Goal: Leave review/rating: Share an evaluation or opinion about a product, service, or content

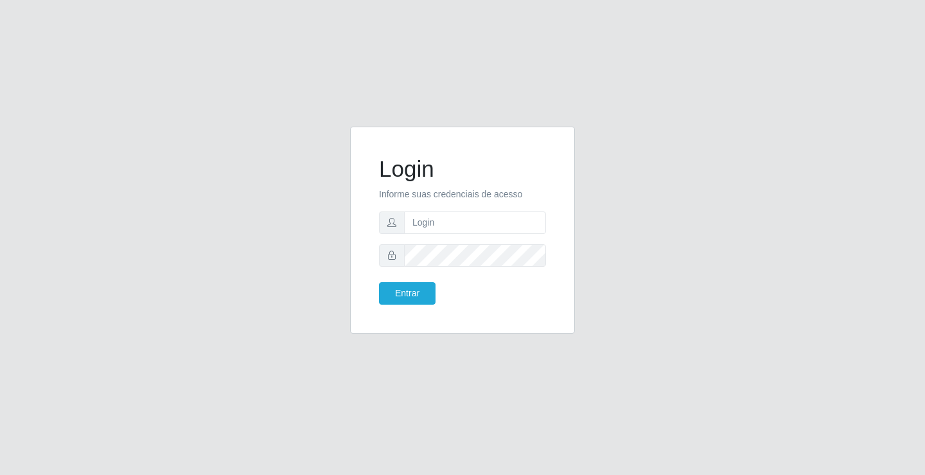
click at [302, 324] on div "Login Informe suas credenciais de acesso Entrar" at bounding box center [462, 238] width 732 height 222
click at [477, 227] on input "text" at bounding box center [475, 222] width 142 height 22
type input "ediane@ideal"
click at [379, 282] on button "Entrar" at bounding box center [407, 293] width 57 height 22
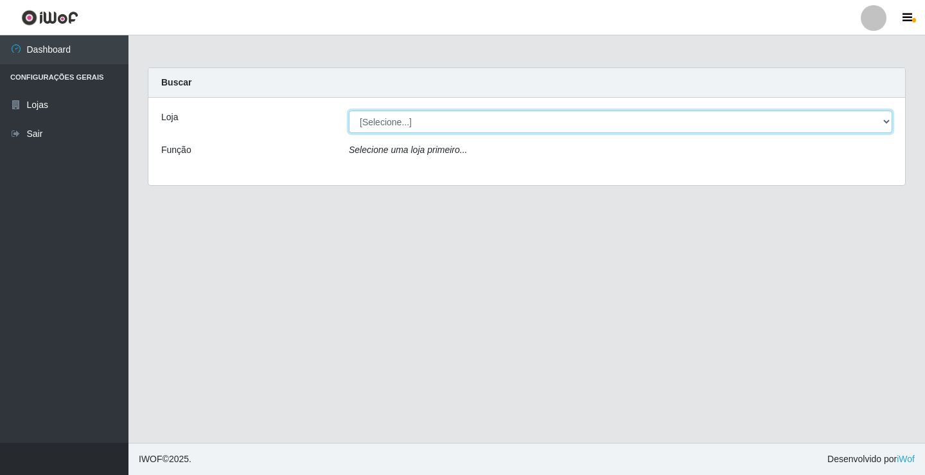
click at [427, 119] on select "[Selecione...] Ideal - Conceição" at bounding box center [620, 121] width 543 height 22
select select "231"
click at [349, 110] on select "[Selecione...] Ideal - Conceição" at bounding box center [620, 121] width 543 height 22
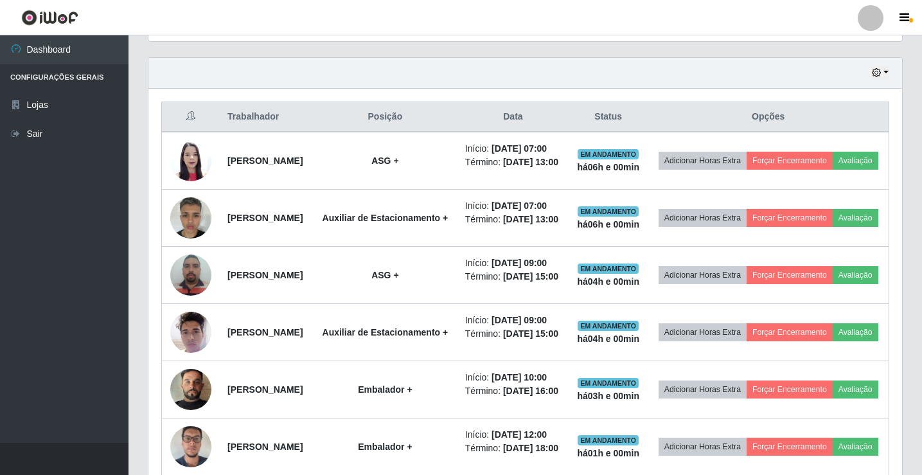
scroll to position [450, 0]
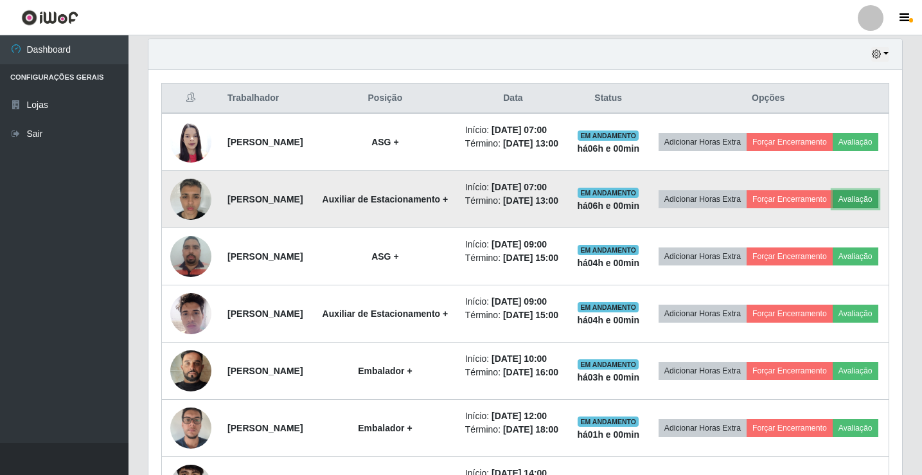
click at [832, 208] on button "Avaliação" at bounding box center [855, 199] width 46 height 18
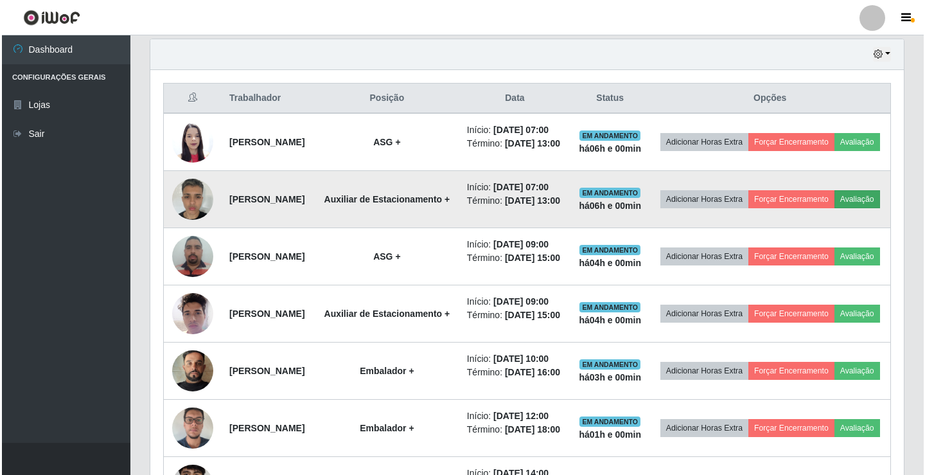
scroll to position [267, 747]
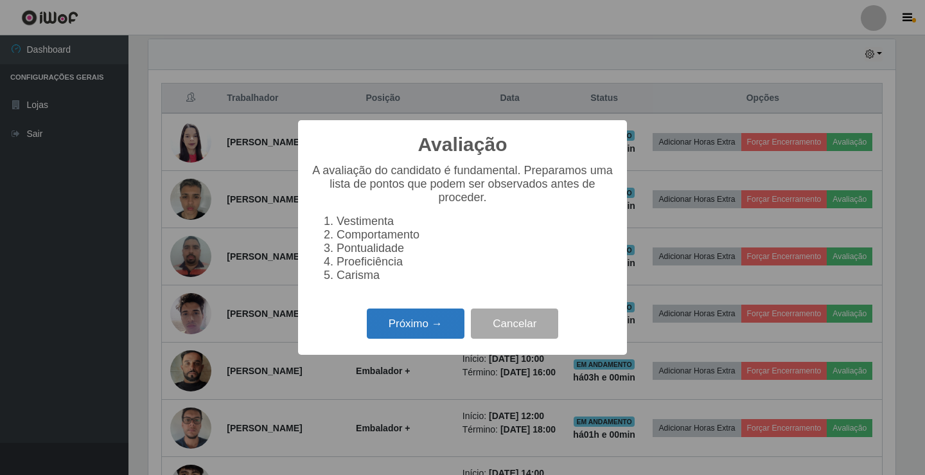
click at [420, 322] on button "Próximo →" at bounding box center [416, 323] width 98 height 30
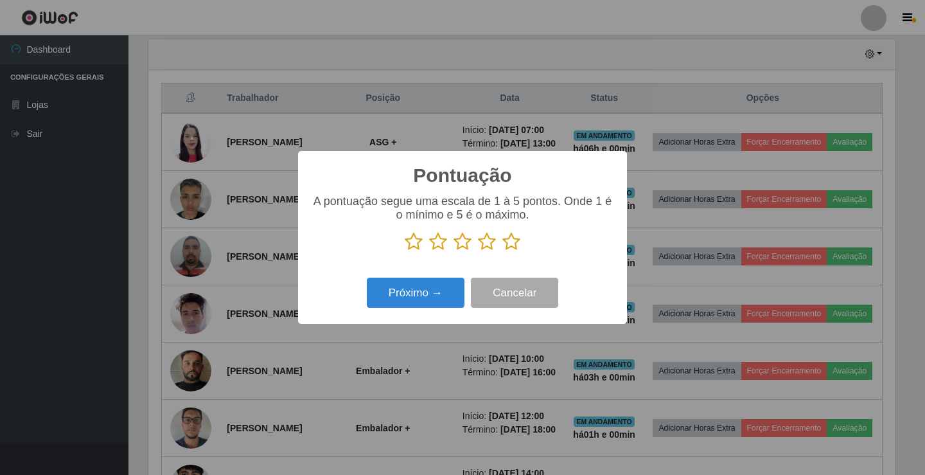
click at [509, 242] on icon at bounding box center [511, 241] width 18 height 19
click at [502, 251] on input "radio" at bounding box center [502, 251] width 0 height 0
click at [416, 295] on button "Próximo →" at bounding box center [416, 292] width 98 height 30
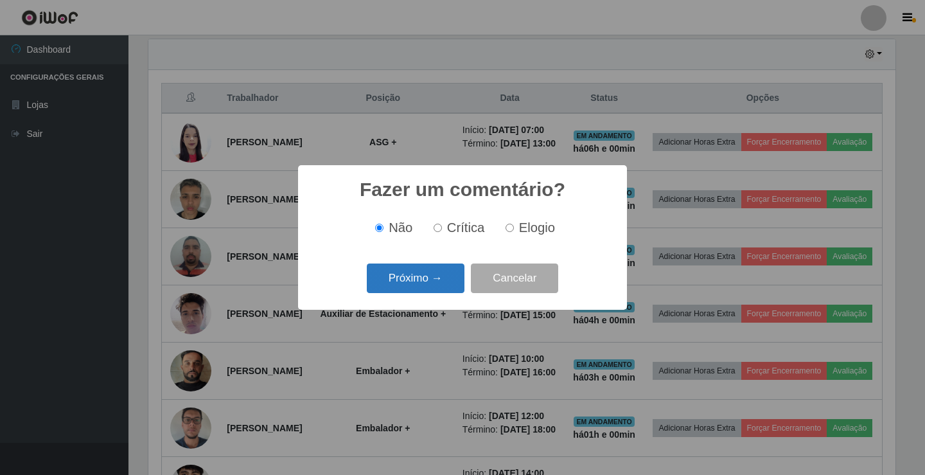
click at [434, 272] on button "Próximo →" at bounding box center [416, 278] width 98 height 30
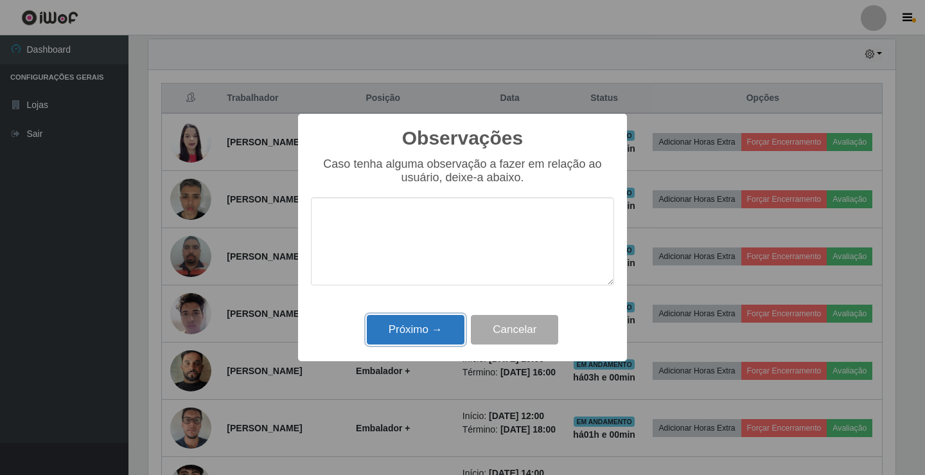
click at [425, 326] on button "Próximo →" at bounding box center [416, 330] width 98 height 30
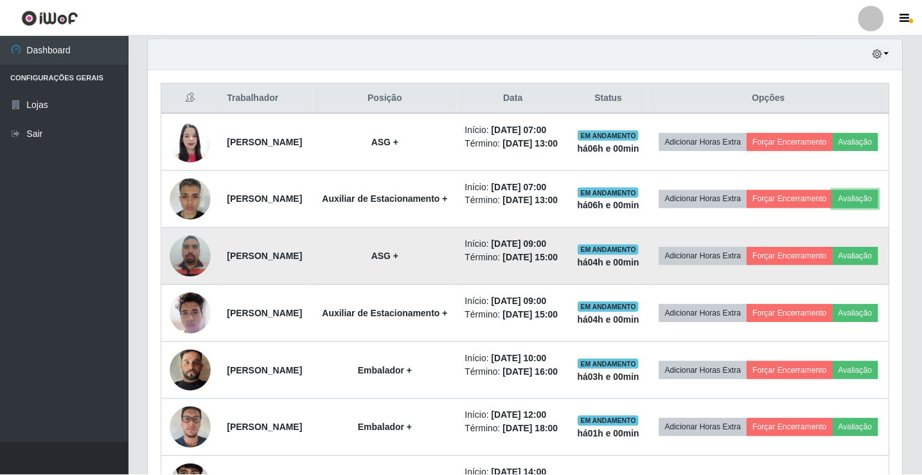
scroll to position [267, 753]
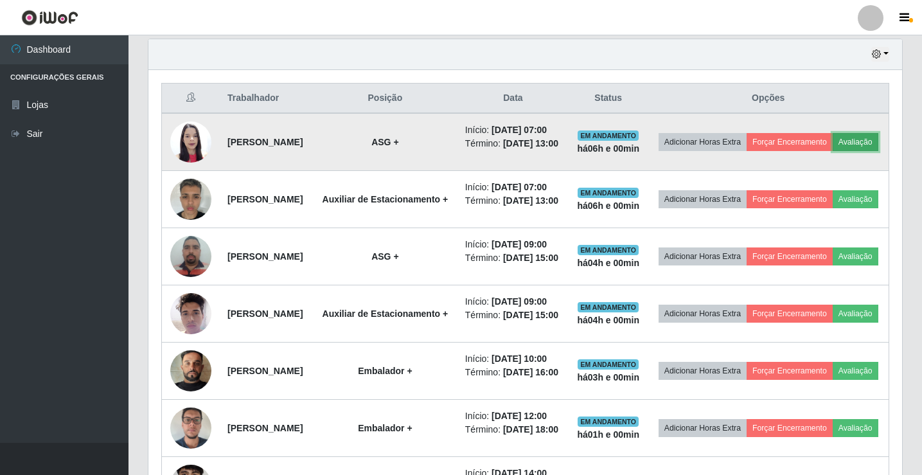
click at [832, 151] on button "Avaliação" at bounding box center [855, 142] width 46 height 18
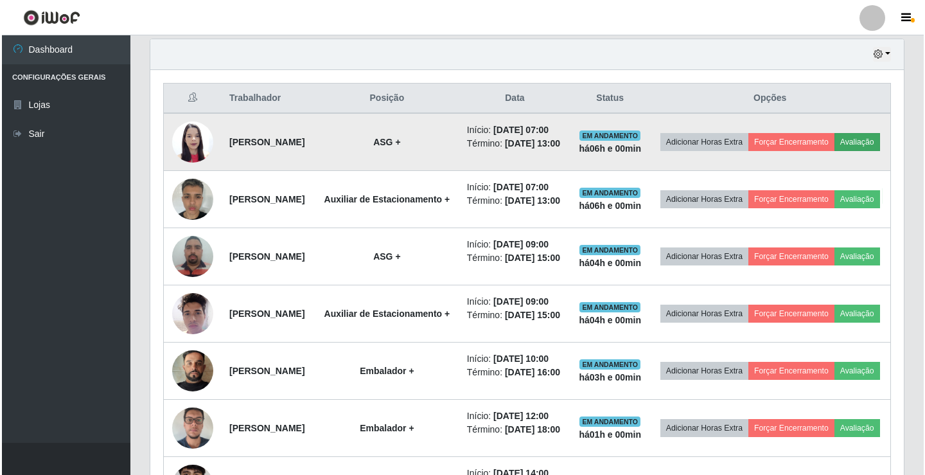
scroll to position [267, 747]
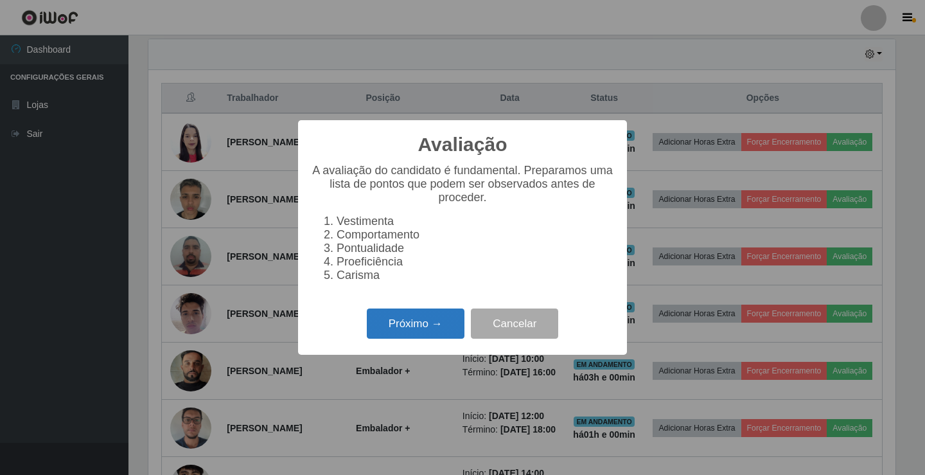
click at [374, 322] on button "Próximo →" at bounding box center [416, 323] width 98 height 30
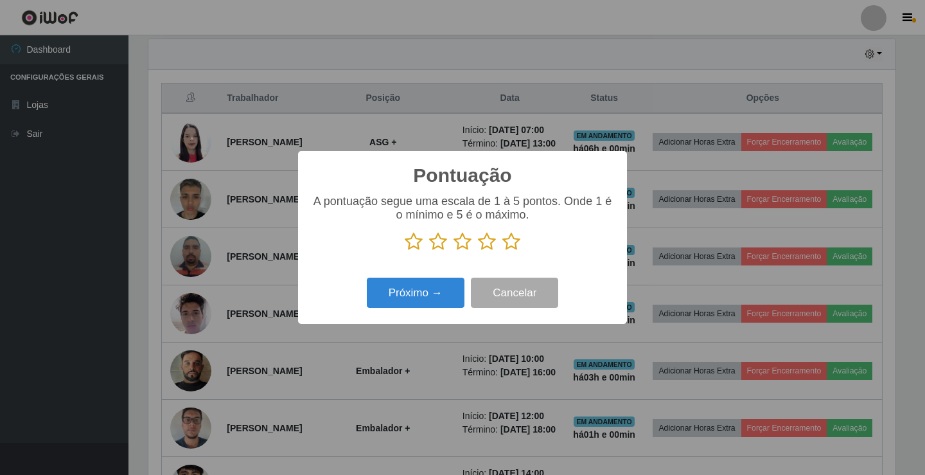
scroll to position [642050, 641570]
click at [513, 243] on icon at bounding box center [511, 241] width 18 height 19
click at [502, 251] on input "radio" at bounding box center [502, 251] width 0 height 0
click at [462, 272] on div "Pontuação × A pontuação segue uma escala de 1 à 5 pontos. Onde 1 é o mínimo e 5…" at bounding box center [462, 237] width 329 height 173
click at [432, 298] on button "Próximo →" at bounding box center [416, 292] width 98 height 30
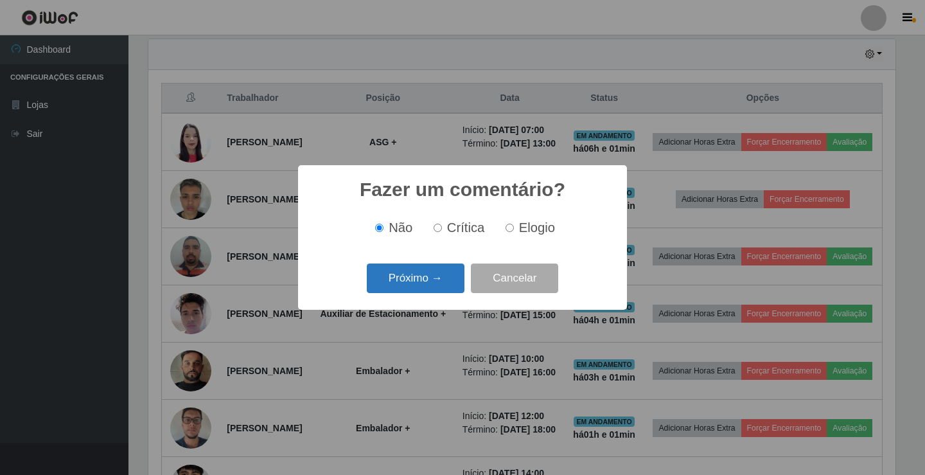
click at [428, 285] on button "Próximo →" at bounding box center [416, 278] width 98 height 30
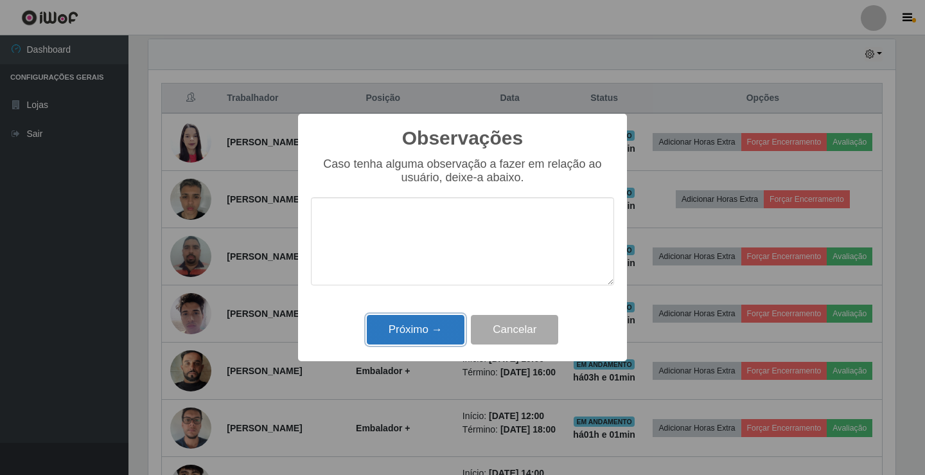
click at [435, 319] on button "Próximo →" at bounding box center [416, 330] width 98 height 30
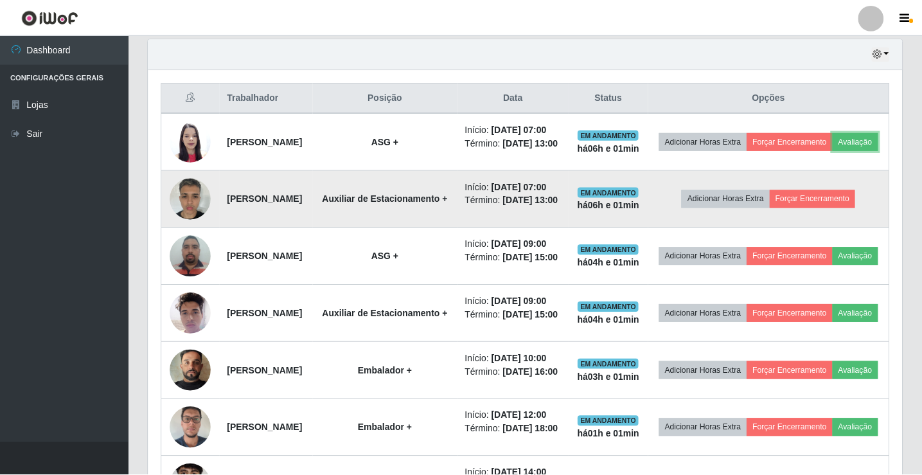
scroll to position [267, 753]
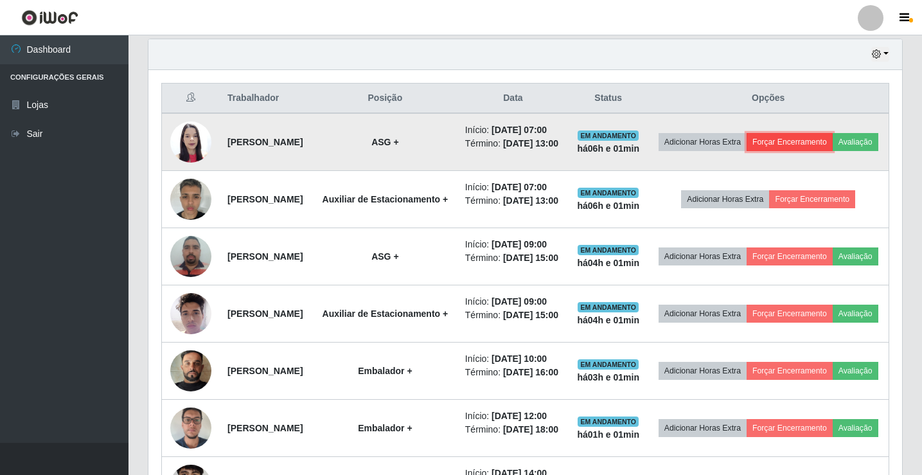
click at [832, 141] on button "Forçar Encerramento" at bounding box center [789, 142] width 86 height 18
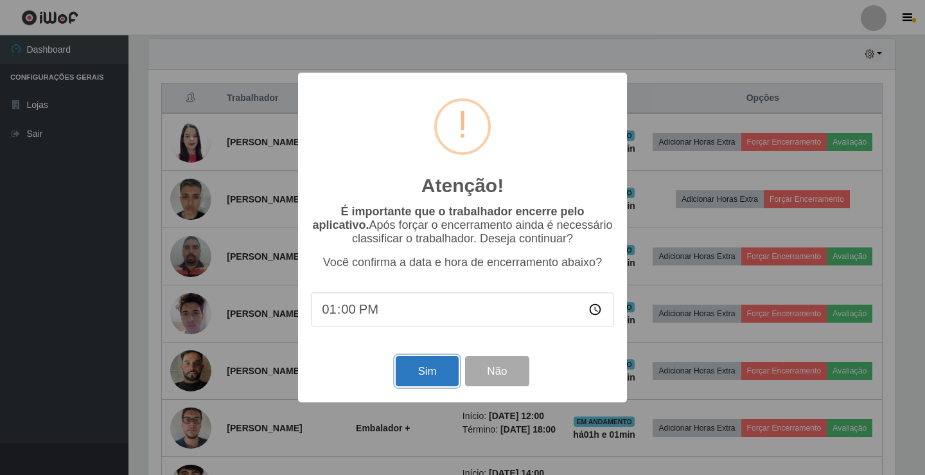
click at [397, 380] on button "Sim" at bounding box center [427, 371] width 62 height 30
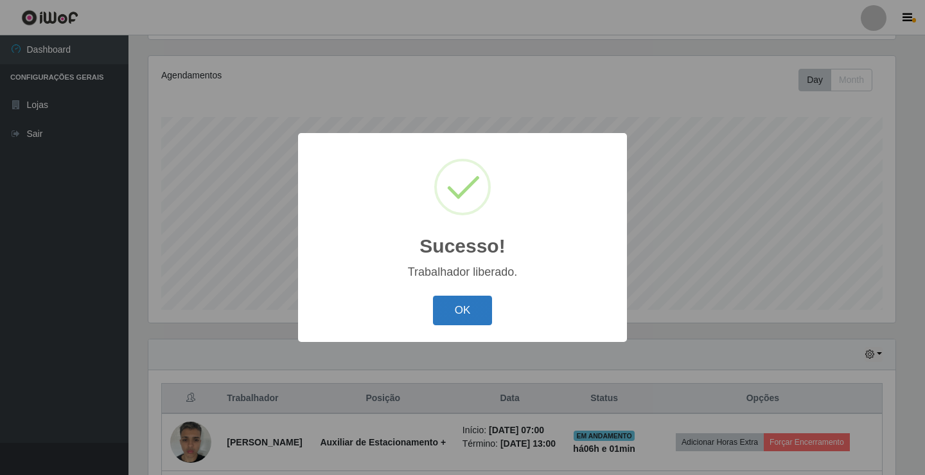
click at [484, 312] on button "OK" at bounding box center [463, 310] width 60 height 30
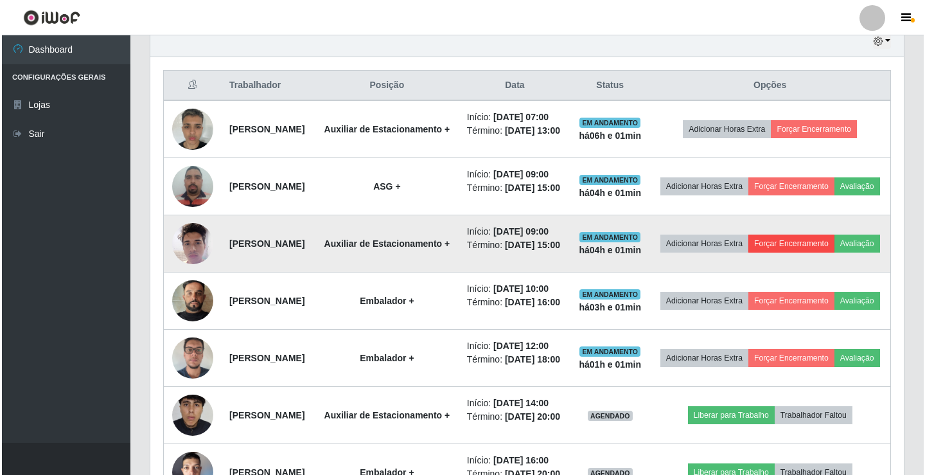
scroll to position [471, 0]
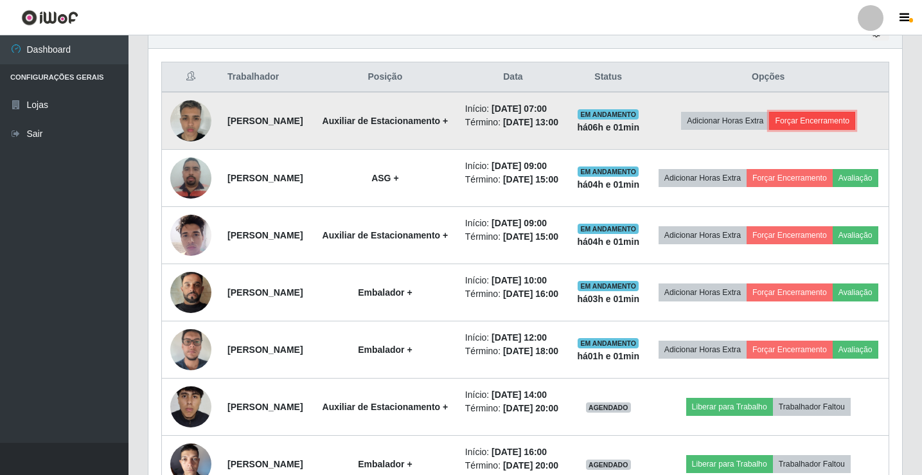
click at [833, 130] on button "Forçar Encerramento" at bounding box center [812, 121] width 86 height 18
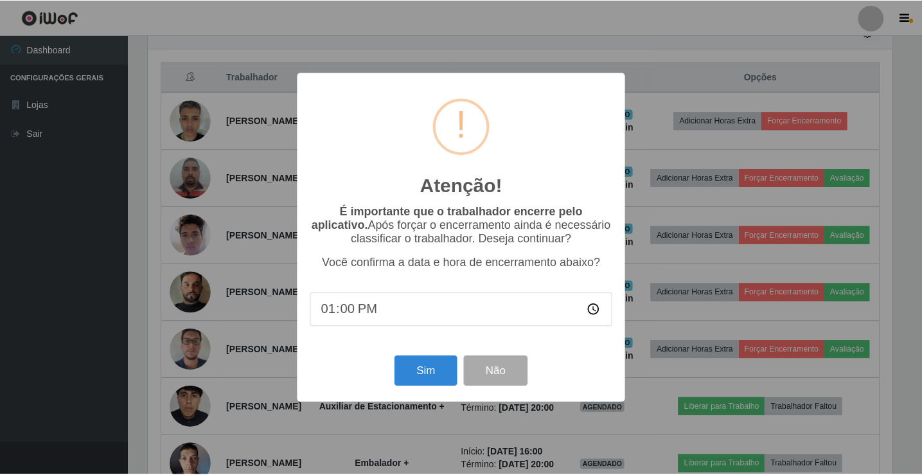
scroll to position [267, 747]
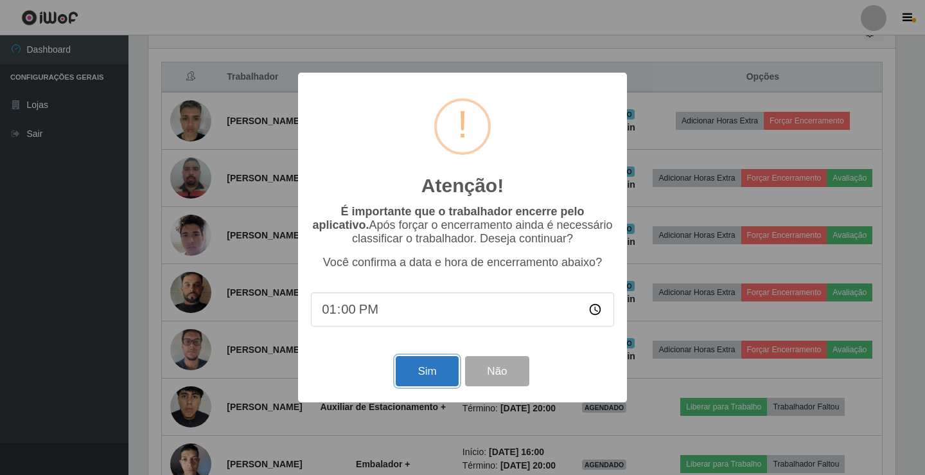
click at [432, 374] on button "Sim" at bounding box center [427, 371] width 62 height 30
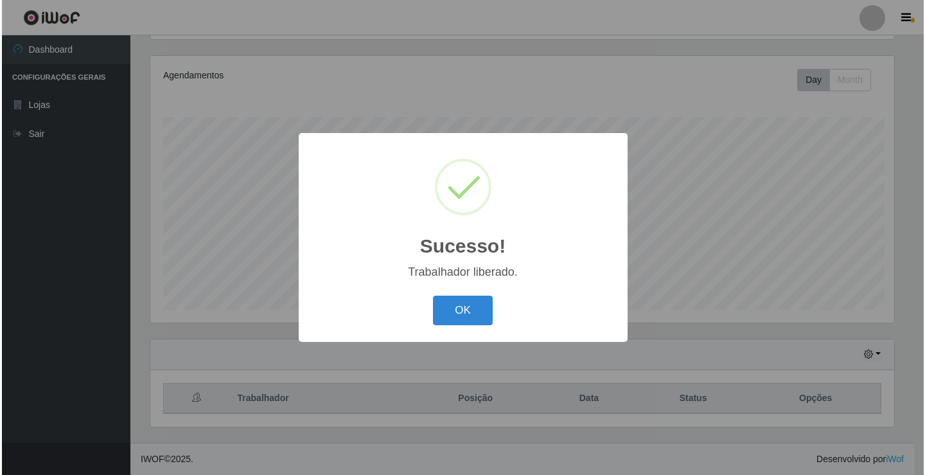
scroll to position [0, 0]
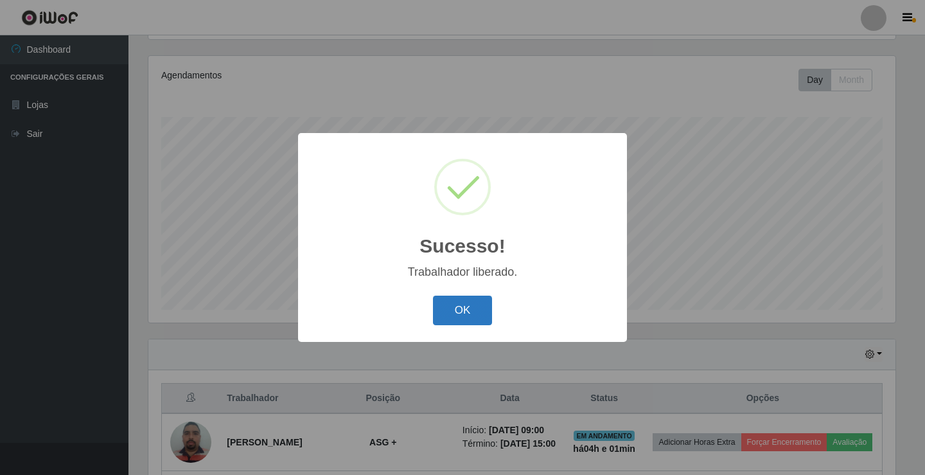
click at [470, 317] on button "OK" at bounding box center [463, 310] width 60 height 30
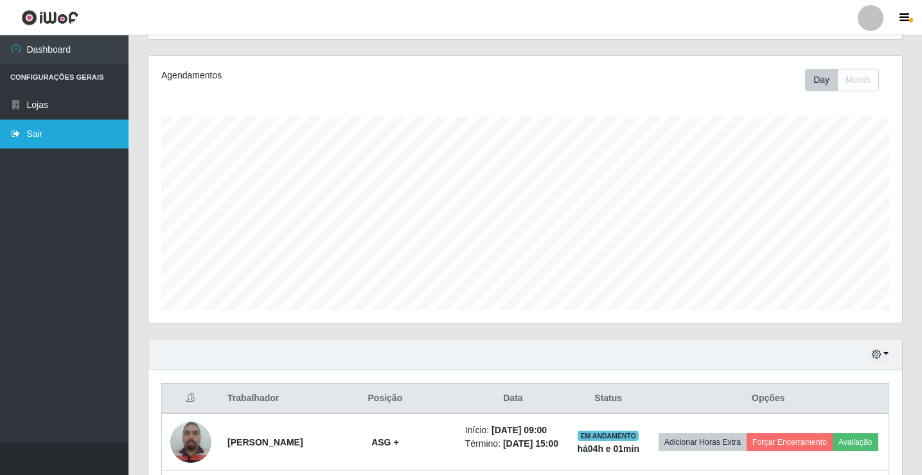
click at [92, 143] on link "Sair" at bounding box center [64, 133] width 128 height 29
